Goal: Transaction & Acquisition: Subscribe to service/newsletter

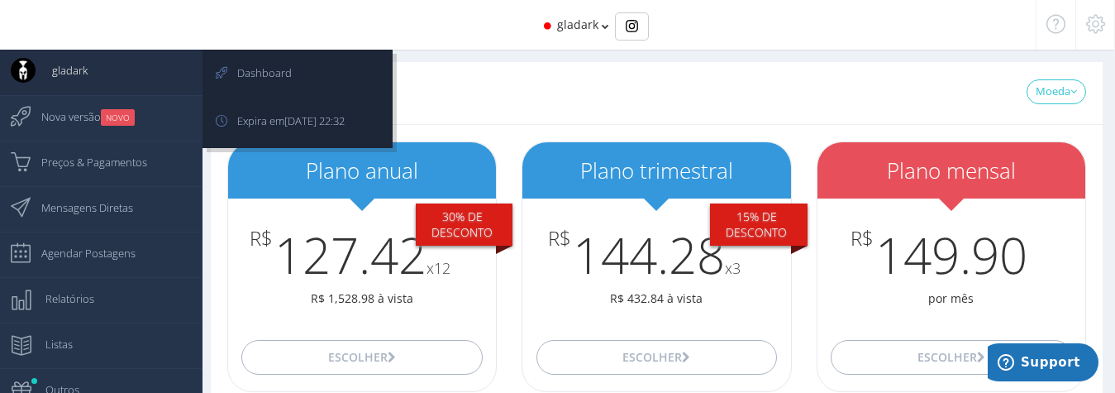
click at [77, 82] on span "gladark" at bounding box center [62, 70] width 52 height 41
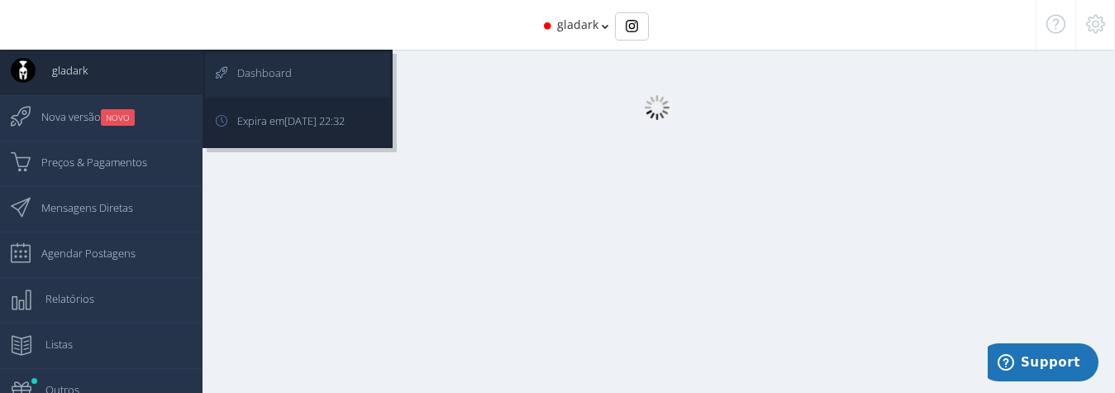
click at [265, 79] on span "Dashboard" at bounding box center [256, 72] width 71 height 41
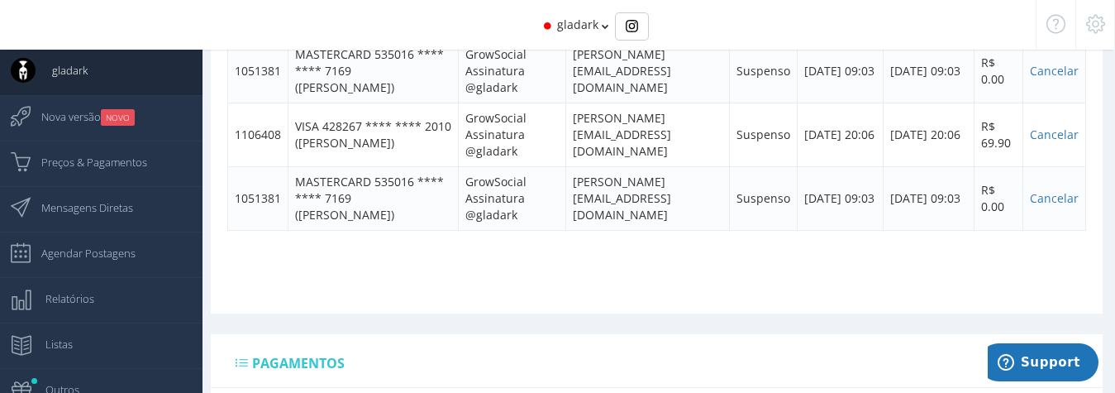
scroll to position [337, 0]
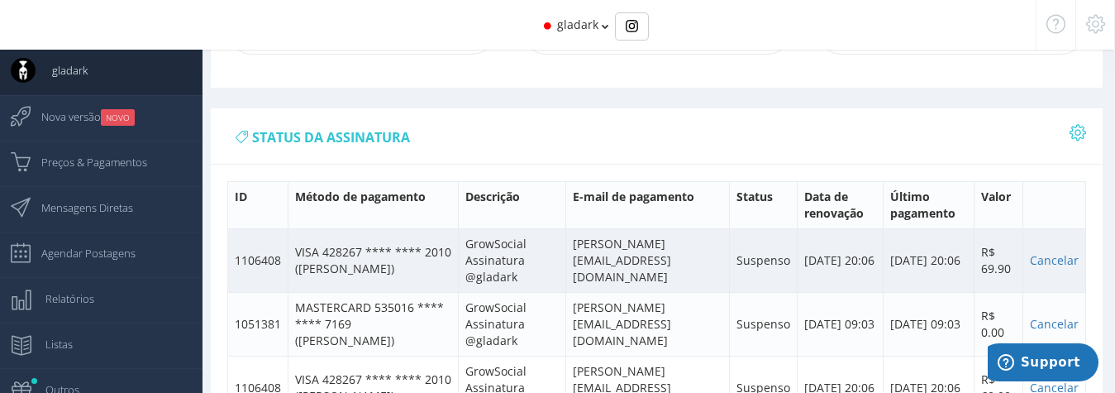
click at [353, 243] on td "VISA 428267 **** **** 2010 ([PERSON_NAME])" at bounding box center [374, 260] width 170 height 64
click at [344, 250] on td "VISA 428267 **** **** 2010 ([PERSON_NAME])" at bounding box center [374, 260] width 170 height 64
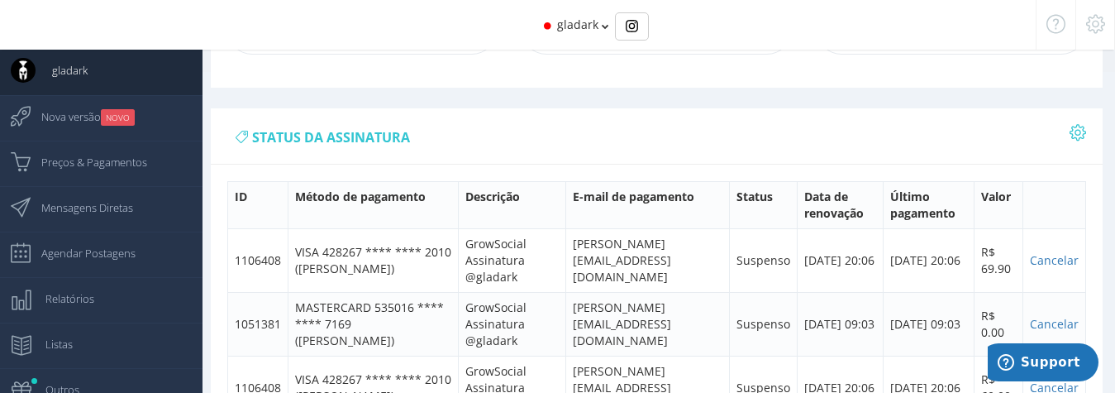
click at [1072, 129] on icon at bounding box center [1078, 133] width 17 height 12
click at [1077, 131] on icon at bounding box center [1078, 133] width 17 height 12
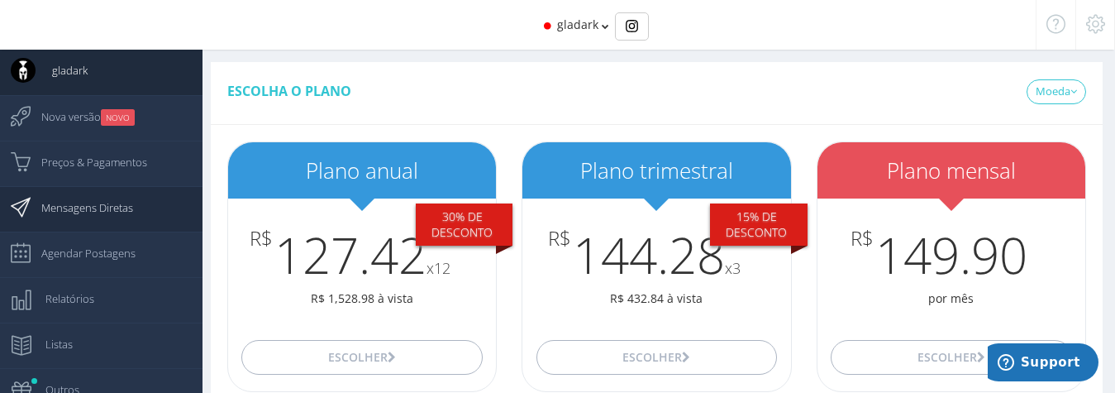
click at [84, 196] on span "Mensagens Diretas" at bounding box center [79, 207] width 108 height 41
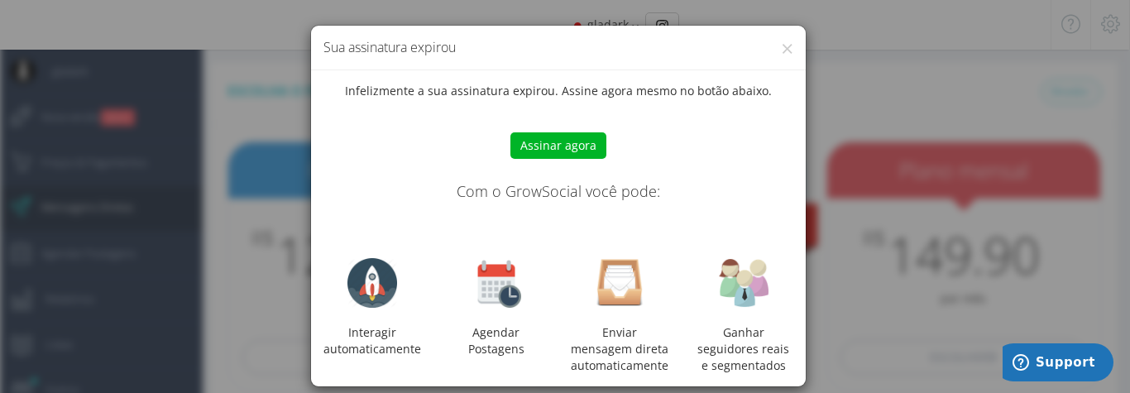
click at [772, 47] on h4 "Sua assinatura expirou" at bounding box center [558, 47] width 470 height 19
click at [781, 50] on button "×" at bounding box center [787, 48] width 12 height 22
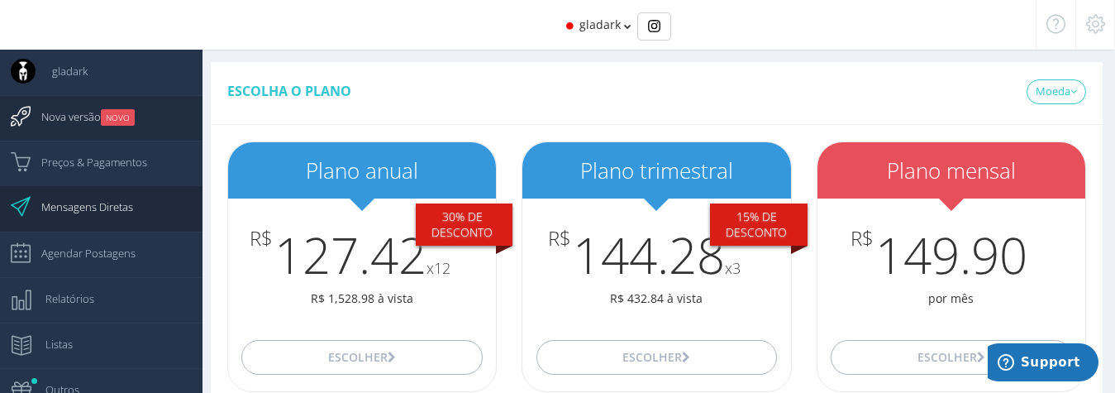
click at [101, 118] on span "Nova versão NOVO" at bounding box center [80, 116] width 110 height 41
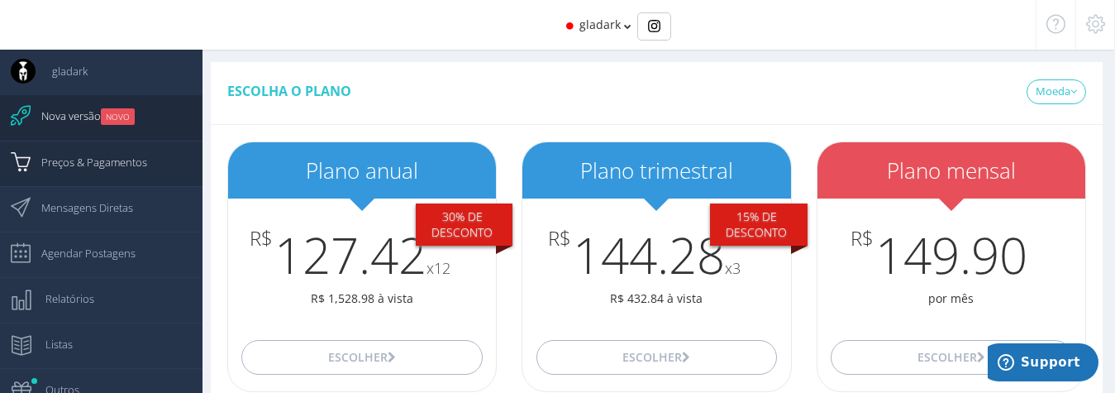
click at [64, 174] on span "Preços & Pagamentos" at bounding box center [86, 161] width 122 height 41
